Goal: Find specific page/section: Find specific page/section

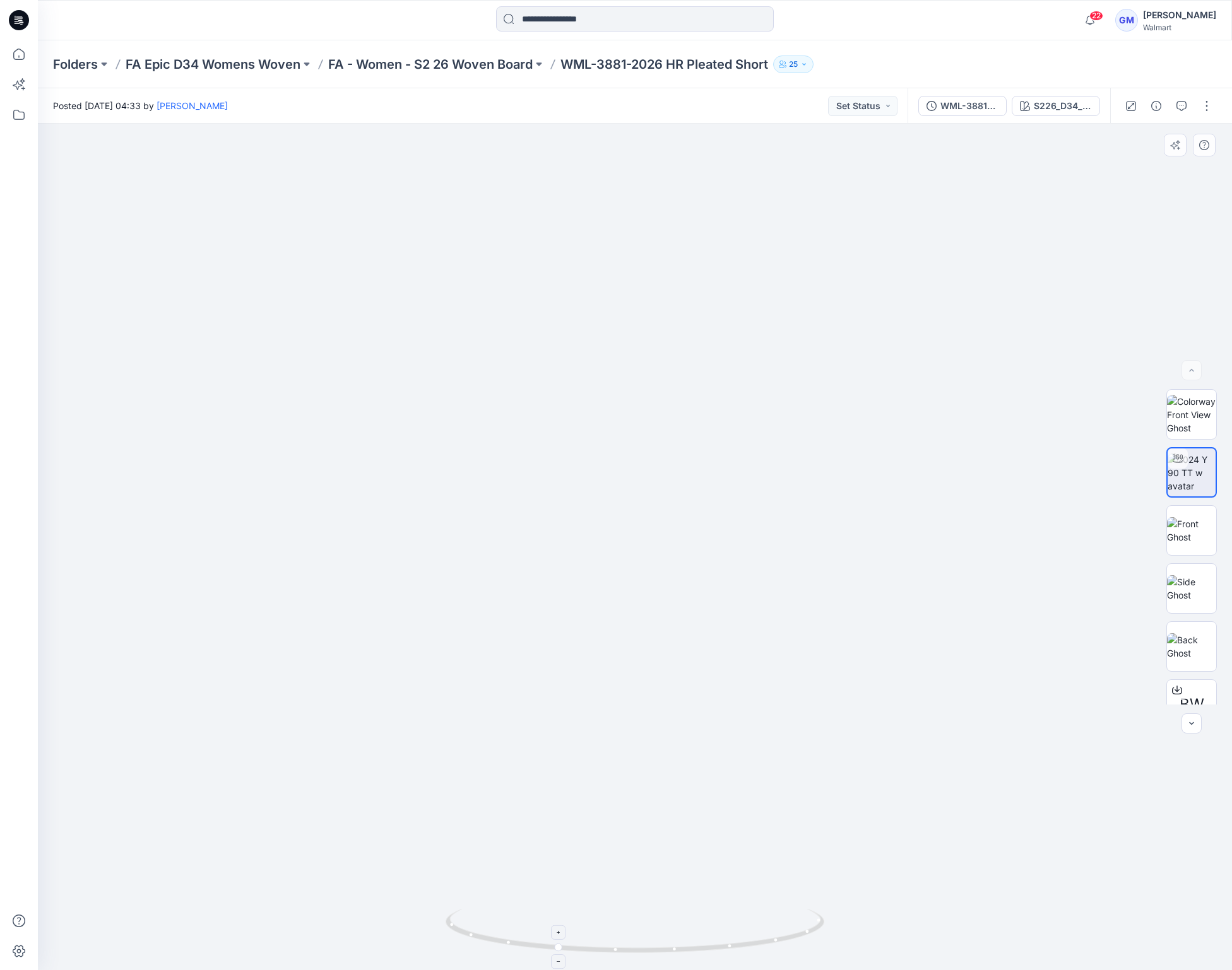
drag, startPoint x: 578, startPoint y: 897, endPoint x: 643, endPoint y: 911, distance: 66.5
click at [578, 897] on img at bounding box center [634, 121] width 2549 height 1698
drag, startPoint x: 705, startPoint y: 954, endPoint x: 779, endPoint y: 943, distance: 74.8
click at [779, 943] on icon at bounding box center [636, 932] width 382 height 48
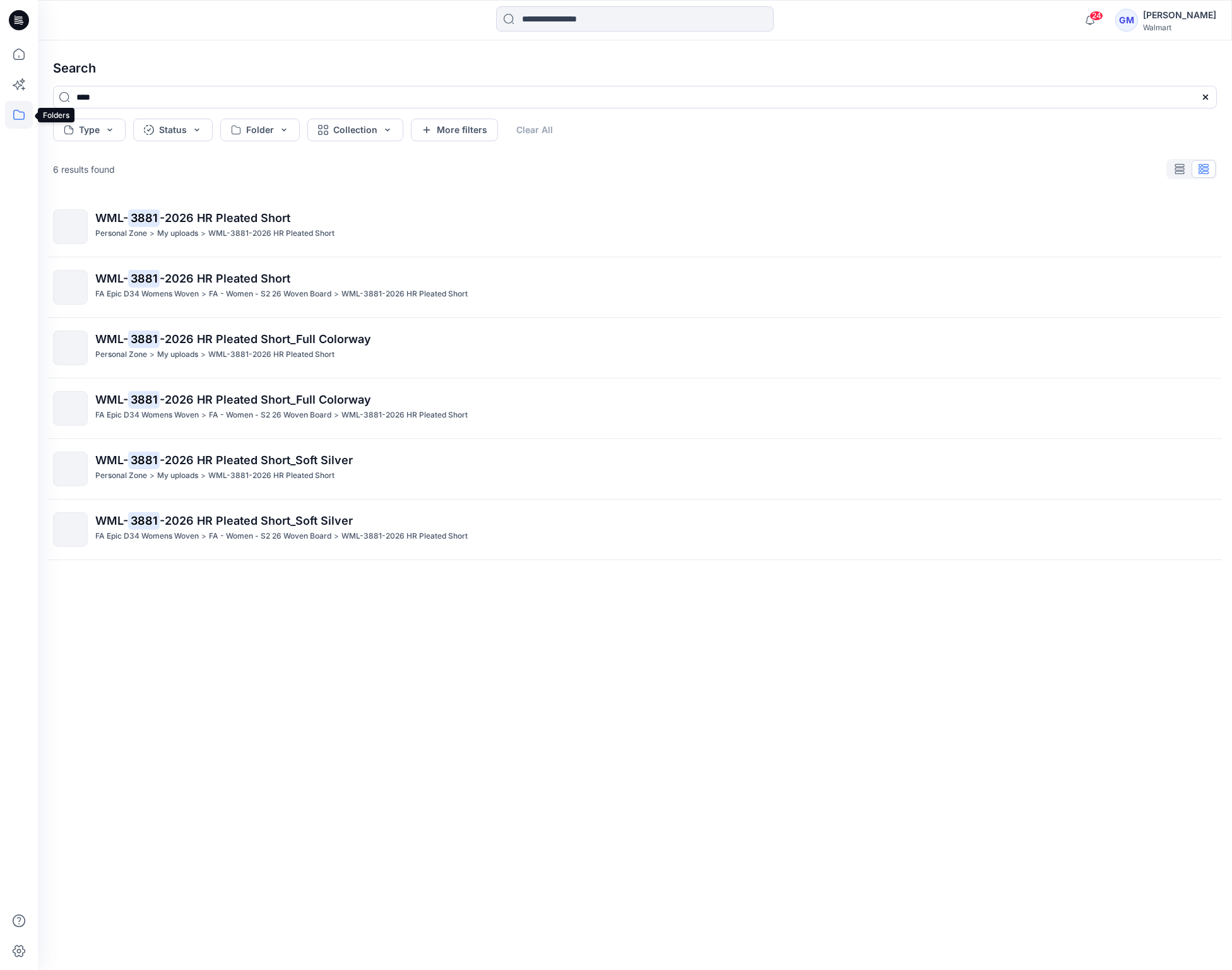
click at [22, 104] on icon at bounding box center [19, 114] width 27 height 27
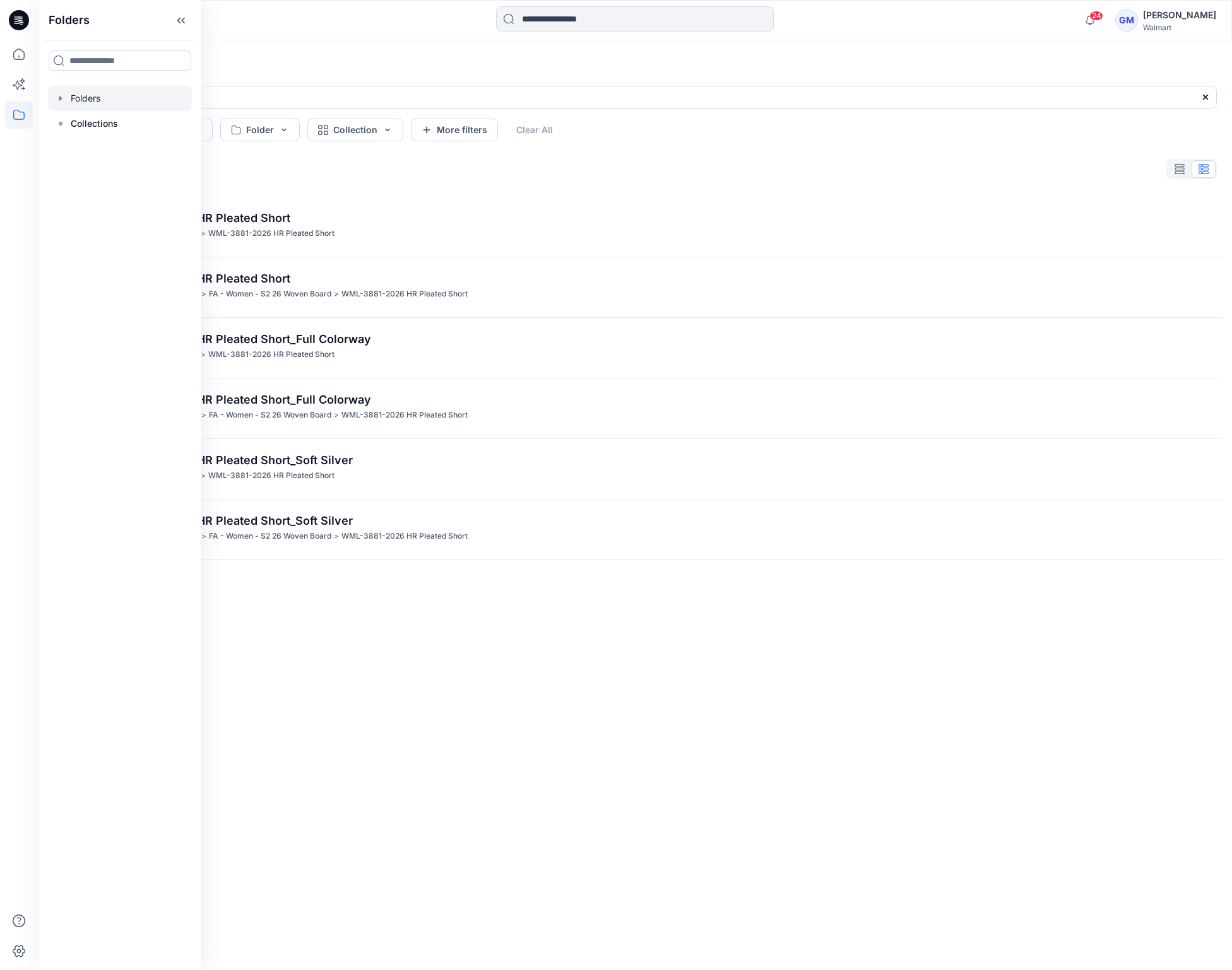
click at [84, 102] on div at bounding box center [119, 99] width 144 height 26
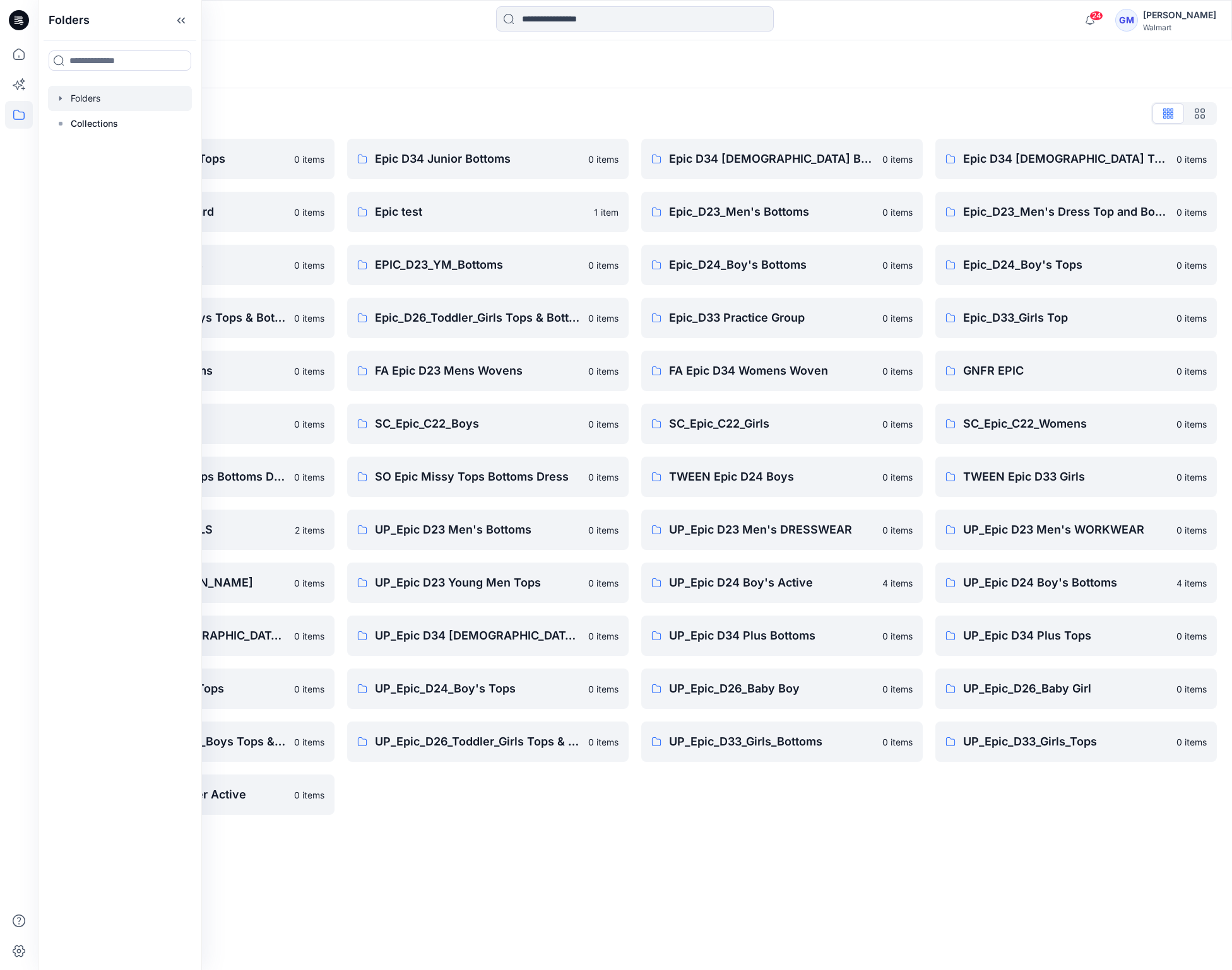
click at [82, 99] on div at bounding box center [119, 99] width 144 height 26
click at [326, 111] on div "Folders List" at bounding box center [634, 113] width 1163 height 20
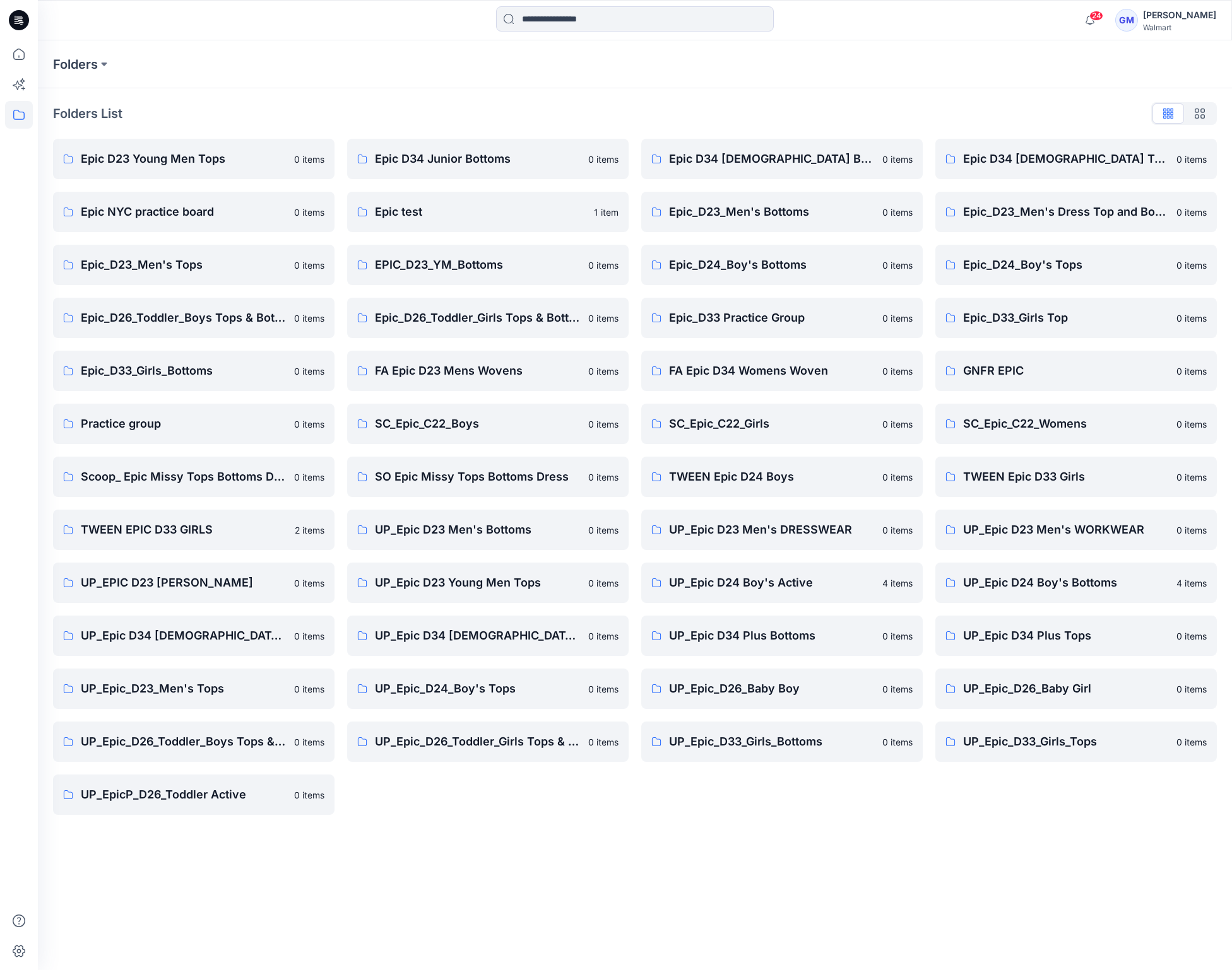
click at [499, 928] on div "Folders Folders List Epic D23 Young Men Tops 0 items Epic NYC practice board 0 …" at bounding box center [634, 505] width 1194 height 930
click at [196, 592] on link "UP_EPIC D23 [PERSON_NAME] 0 items" at bounding box center [193, 583] width 281 height 40
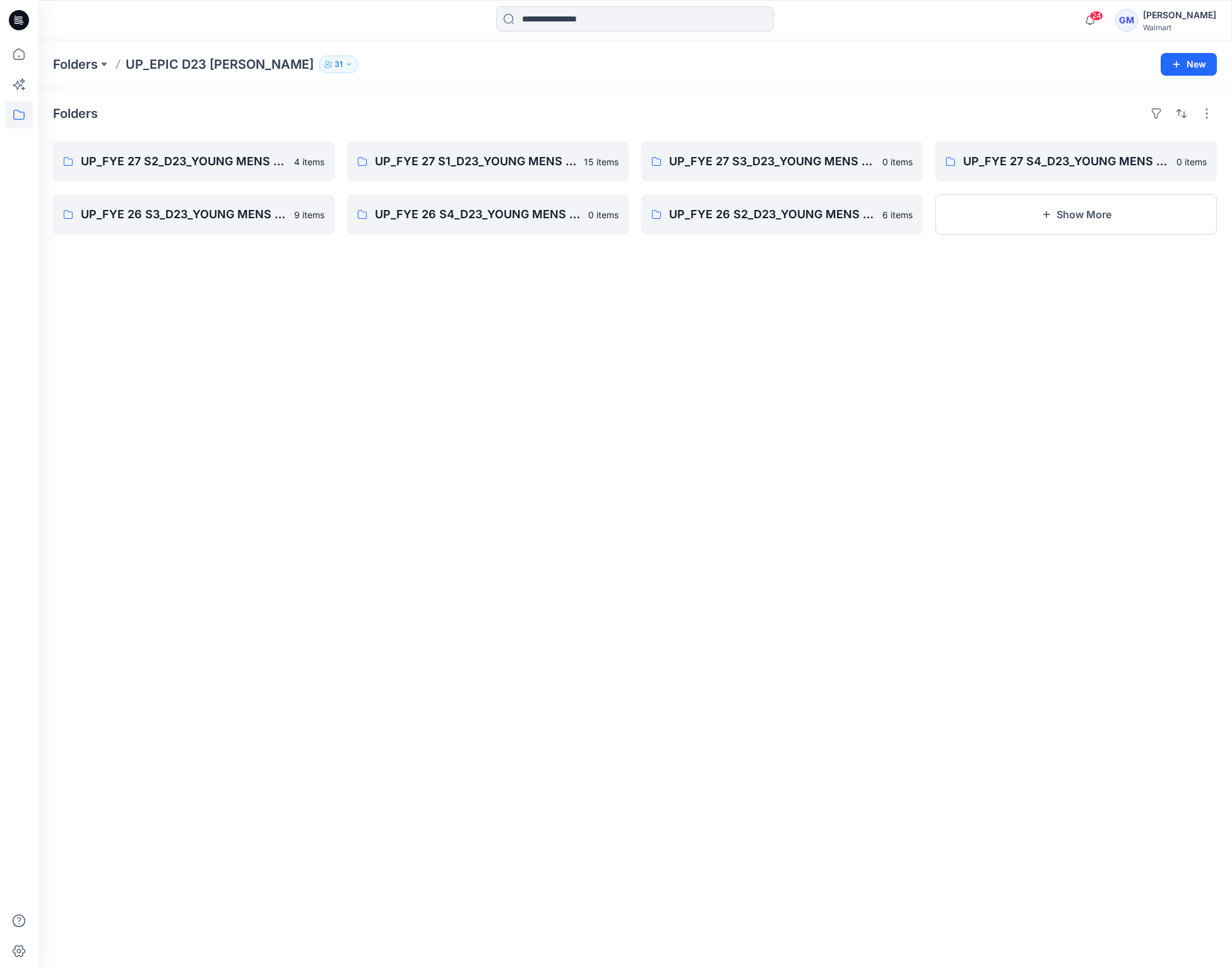
click at [351, 475] on div "Folders UP_FYE 27 S2_D23_YOUNG MENS BOTTOMS EPIC 4 items UP_FYE 26 S3_D23_YOUNG…" at bounding box center [634, 530] width 1194 height 882
click at [188, 156] on p "UP_FYE 27 S2_D23_YOUNG MENS BOTTOMS EPIC" at bounding box center [192, 161] width 223 height 17
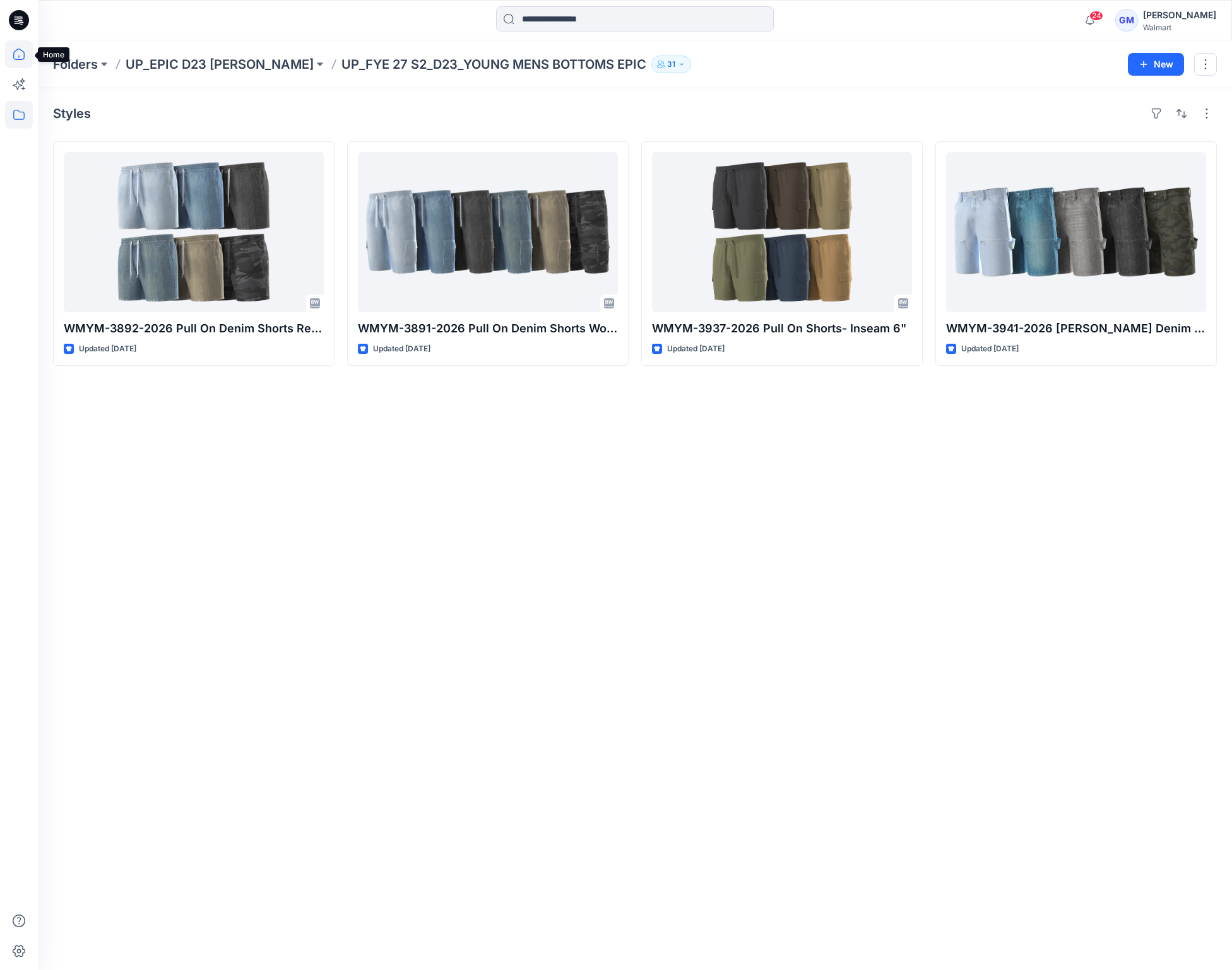
click at [17, 62] on icon at bounding box center [19, 54] width 27 height 27
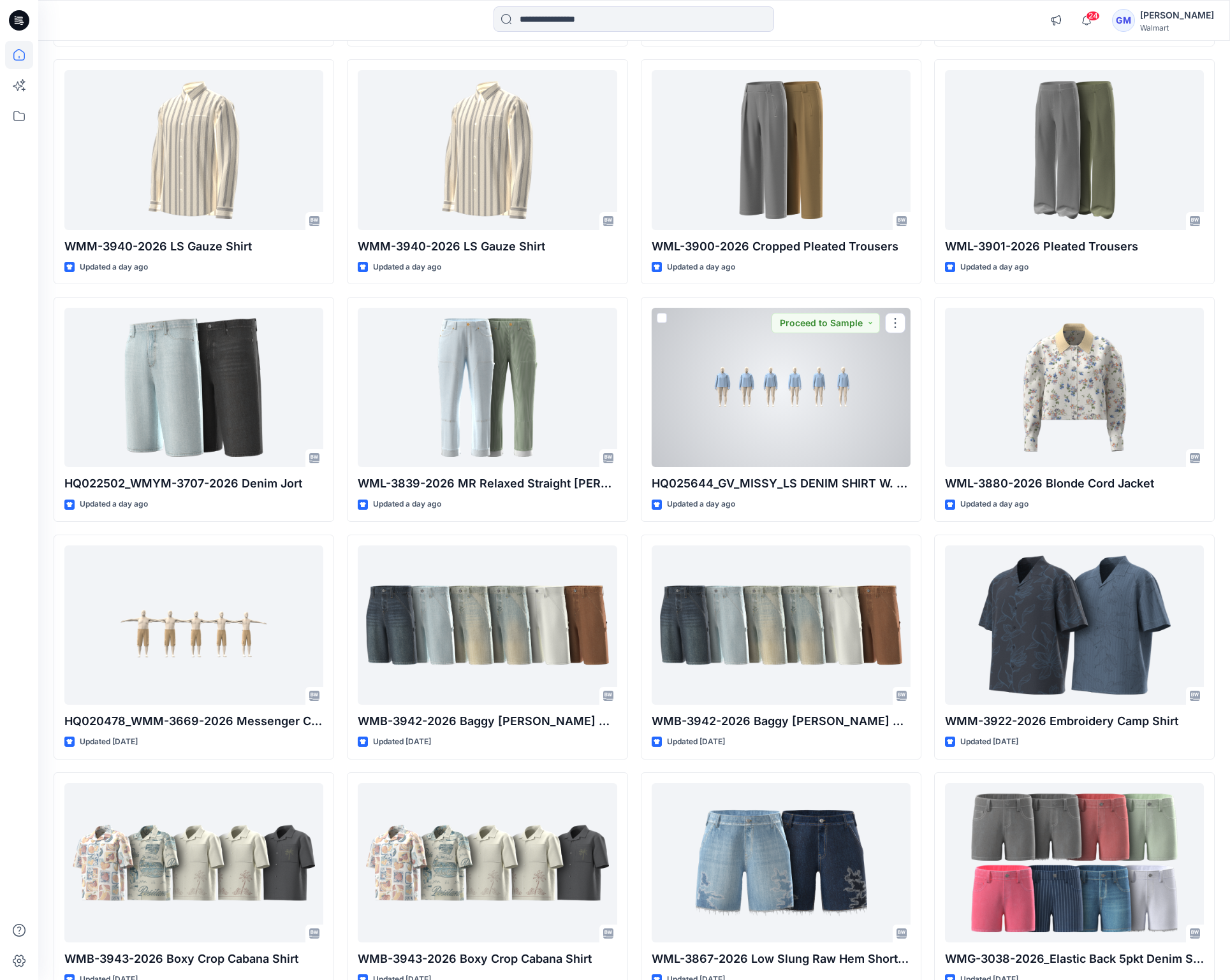
scroll to position [573, 0]
